Goal: Information Seeking & Learning: Learn about a topic

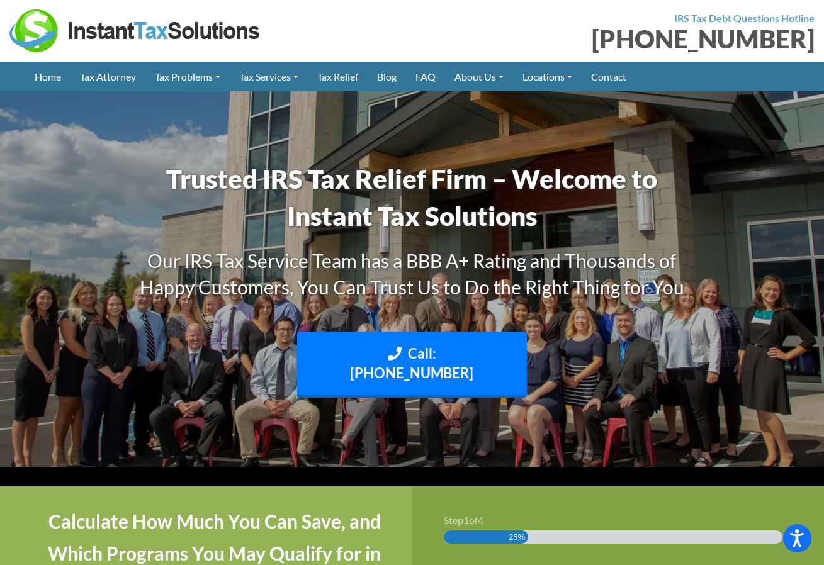
click at [348, 82] on link "Tax Relief" at bounding box center [338, 77] width 60 height 30
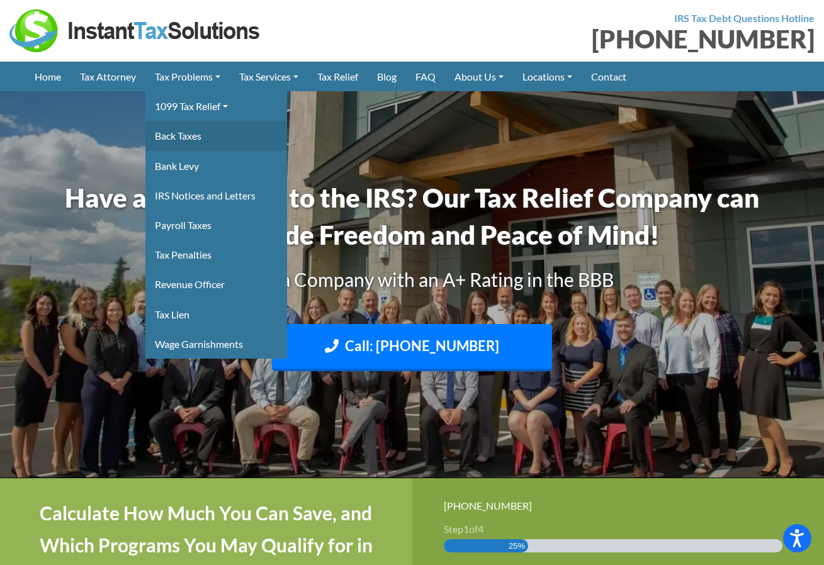
click at [172, 138] on link "Back Taxes" at bounding box center [216, 136] width 142 height 30
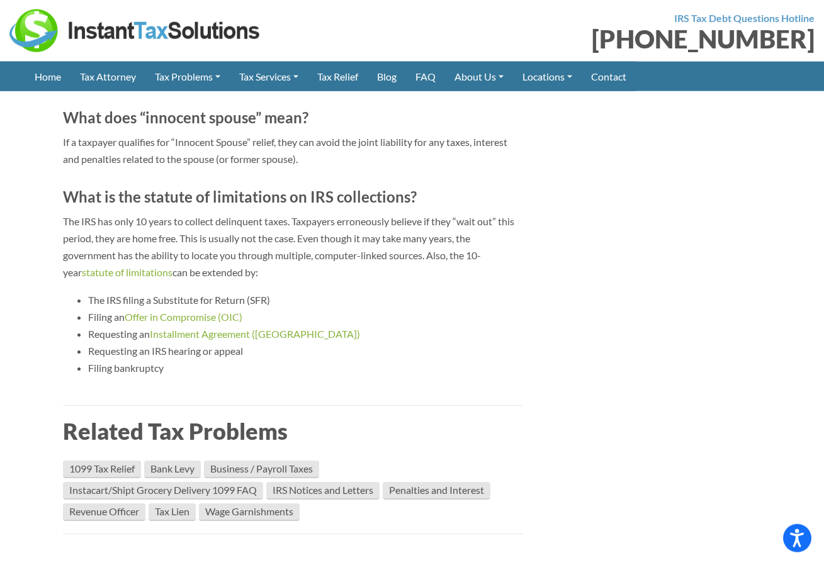
scroll to position [7484, 0]
